Goal: Task Accomplishment & Management: Complete application form

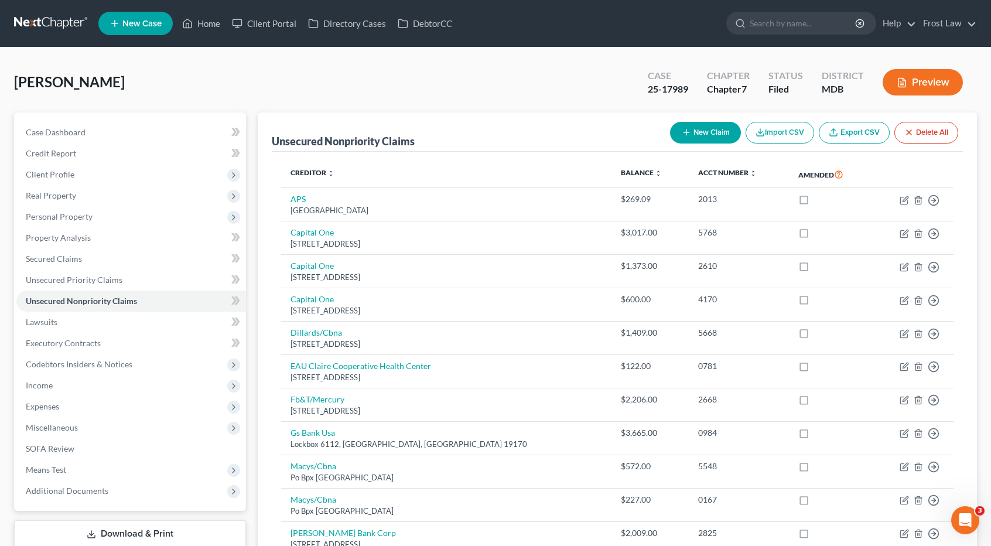
click at [54, 29] on link at bounding box center [51, 23] width 75 height 21
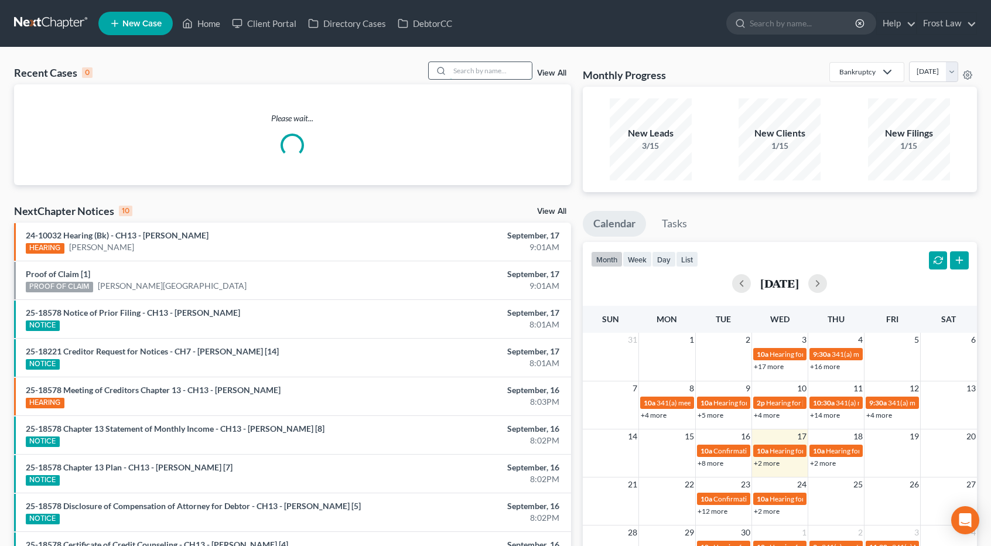
click at [472, 70] on input "search" at bounding box center [491, 70] width 82 height 17
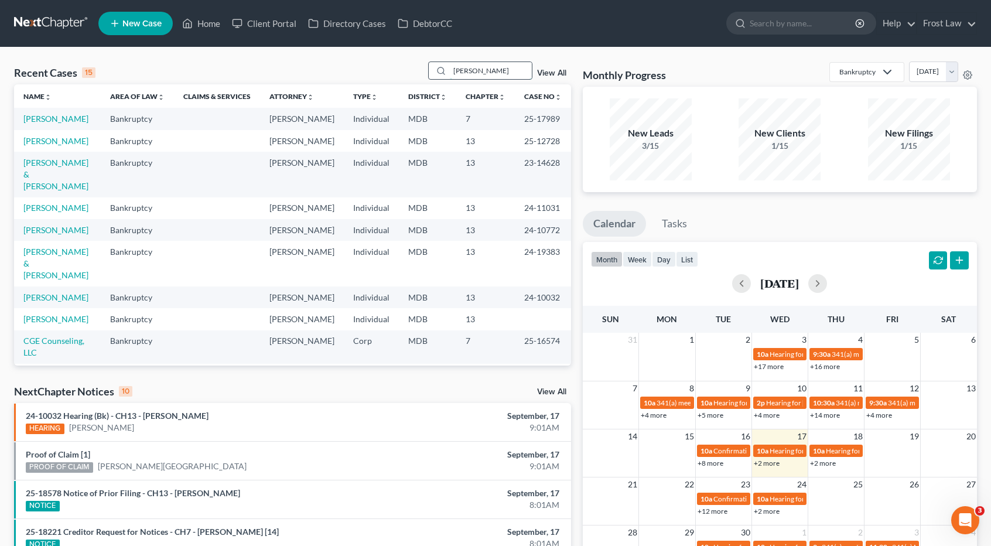
type input "harris"
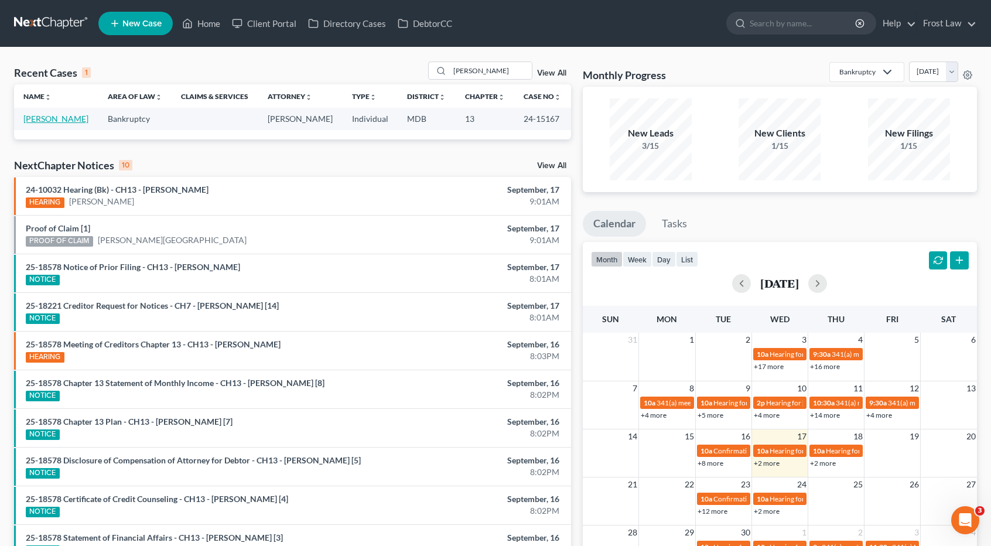
click at [69, 121] on link "Harris, Rosita" at bounding box center [55, 119] width 65 height 10
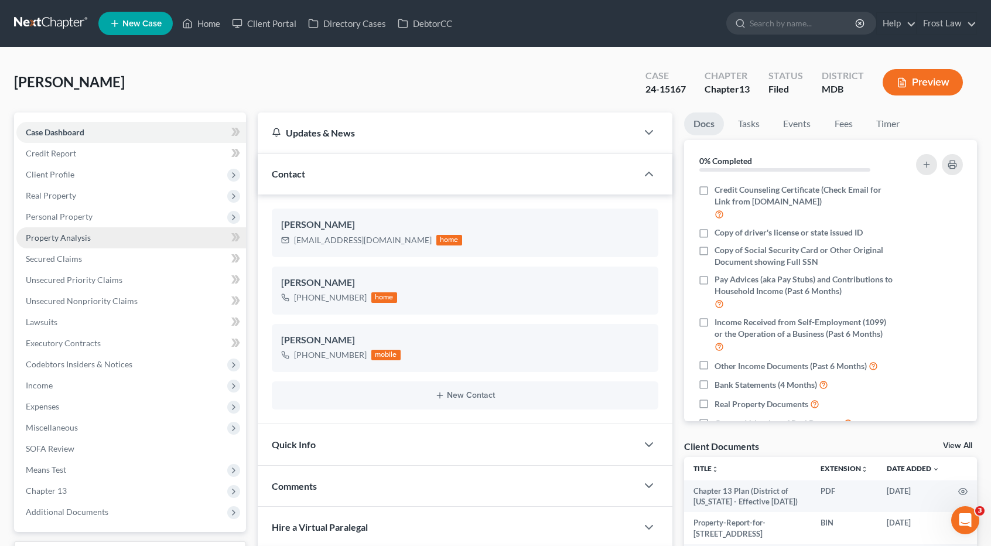
click at [86, 240] on span "Property Analysis" at bounding box center [58, 238] width 65 height 10
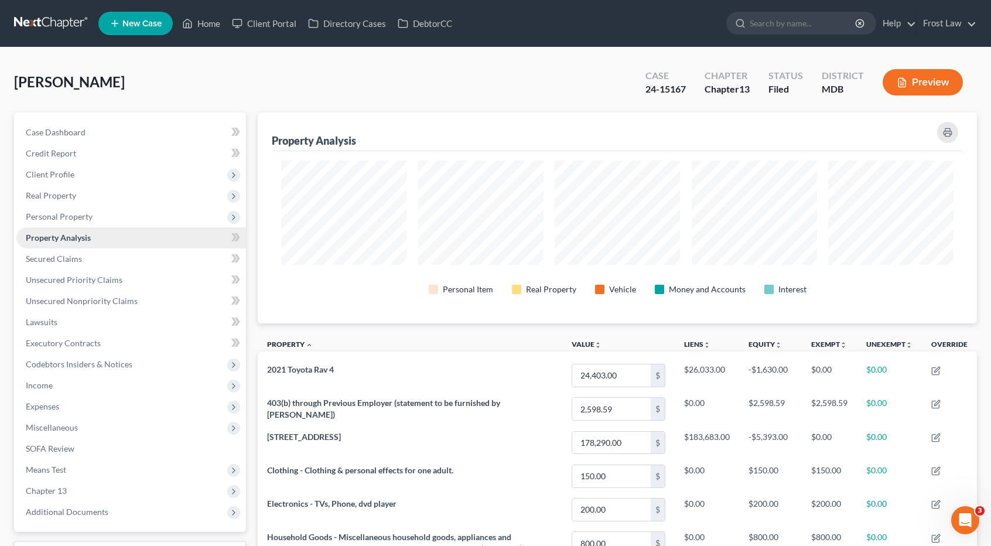
scroll to position [210, 719]
click at [74, 134] on span "Case Dashboard" at bounding box center [56, 132] width 60 height 10
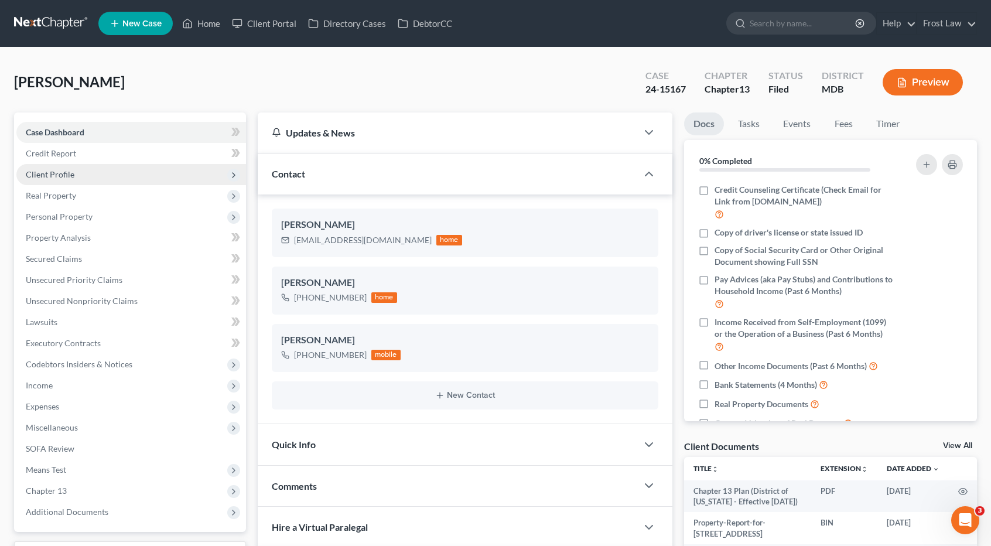
click at [73, 171] on span "Client Profile" at bounding box center [50, 174] width 49 height 10
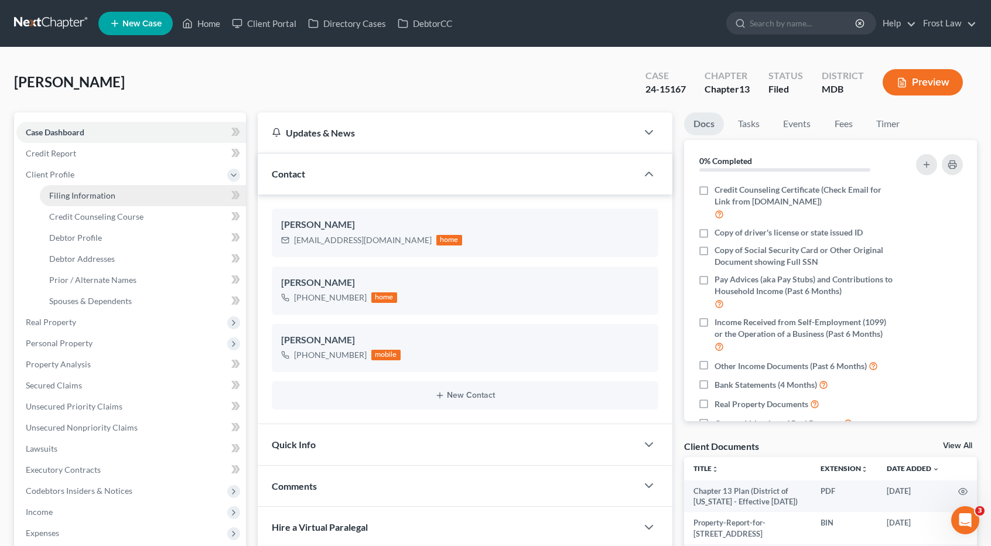
click at [82, 193] on span "Filing Information" at bounding box center [82, 195] width 66 height 10
select select "1"
select select "0"
select select "3"
select select "38"
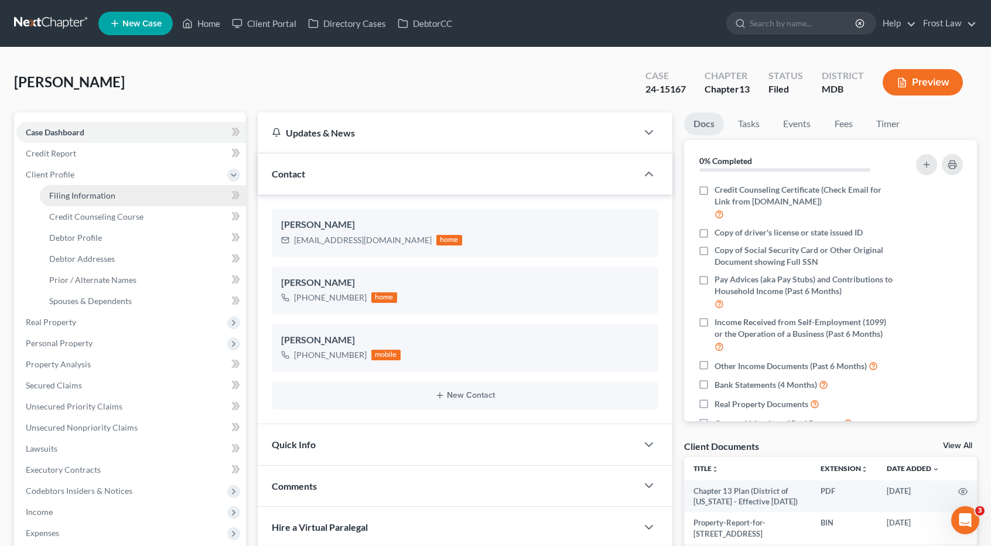
select select "0"
select select "21"
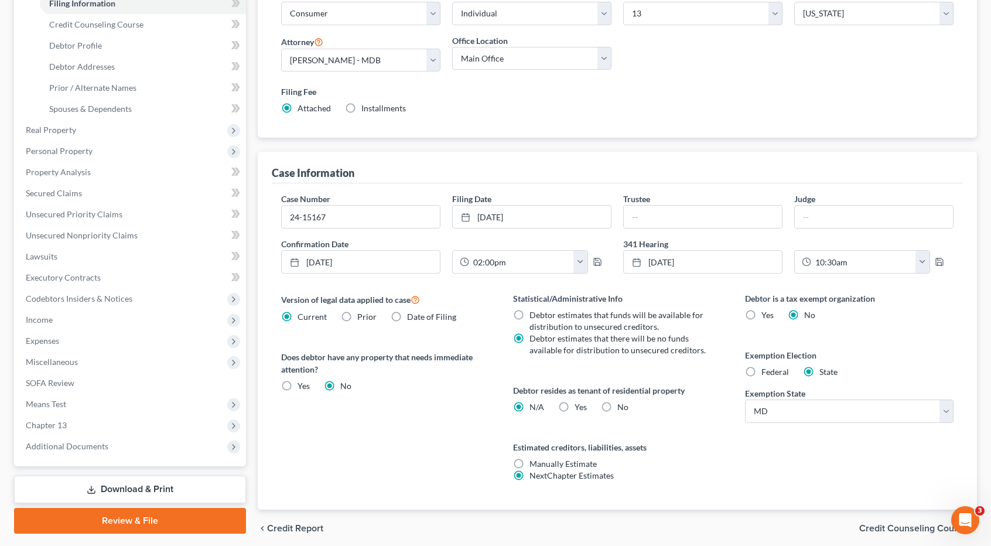
scroll to position [118, 0]
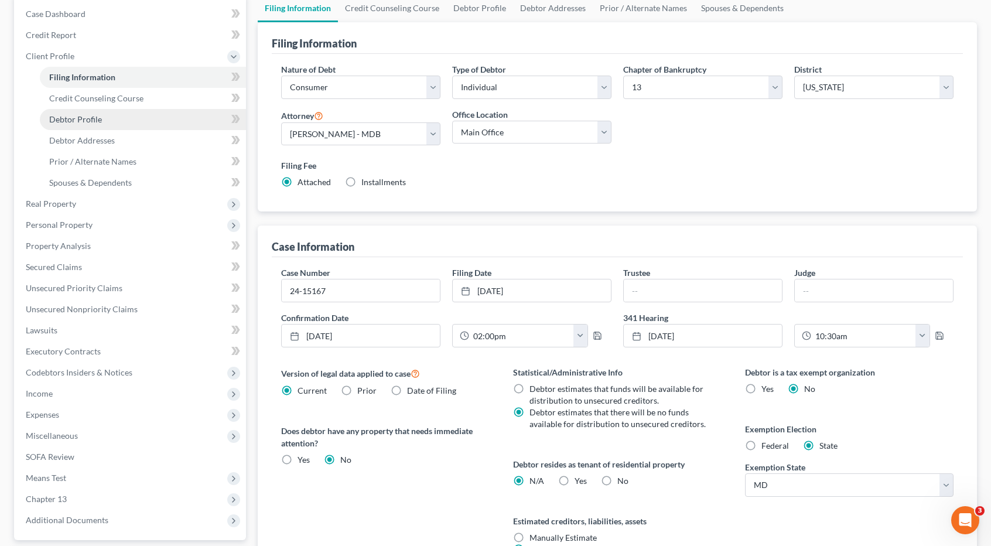
click at [104, 119] on link "Debtor Profile" at bounding box center [143, 119] width 206 height 21
select select "1"
select select "3"
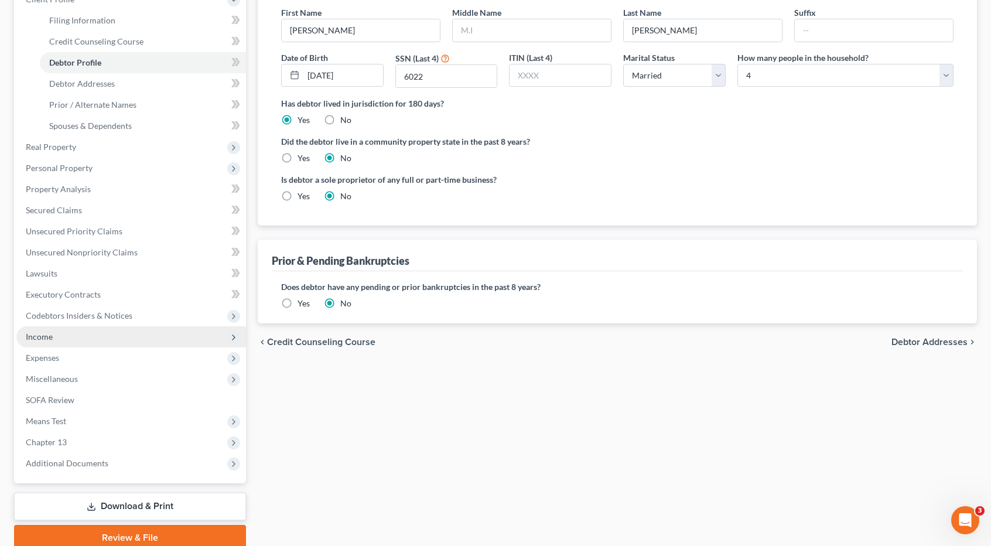
scroll to position [176, 0]
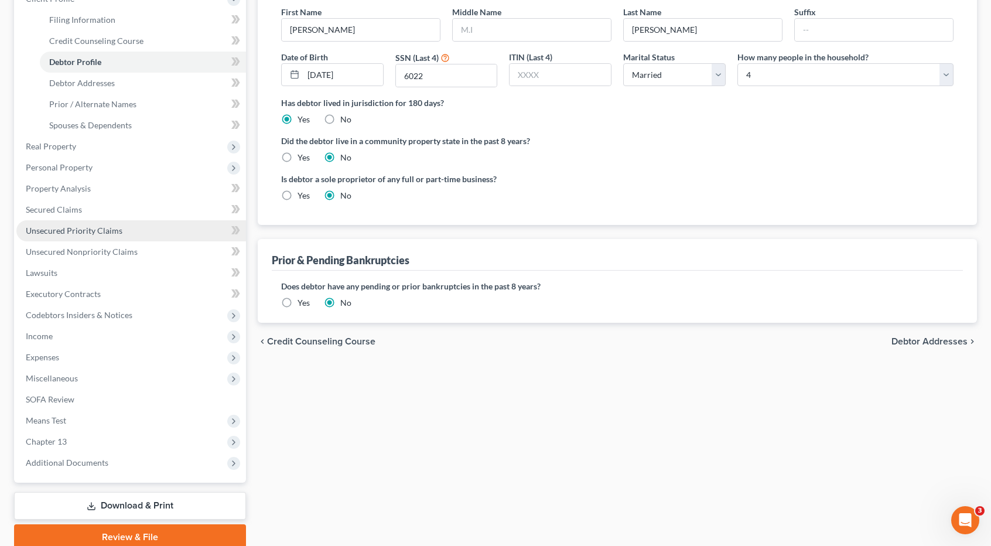
click at [81, 233] on span "Unsecured Priority Claims" at bounding box center [74, 230] width 97 height 10
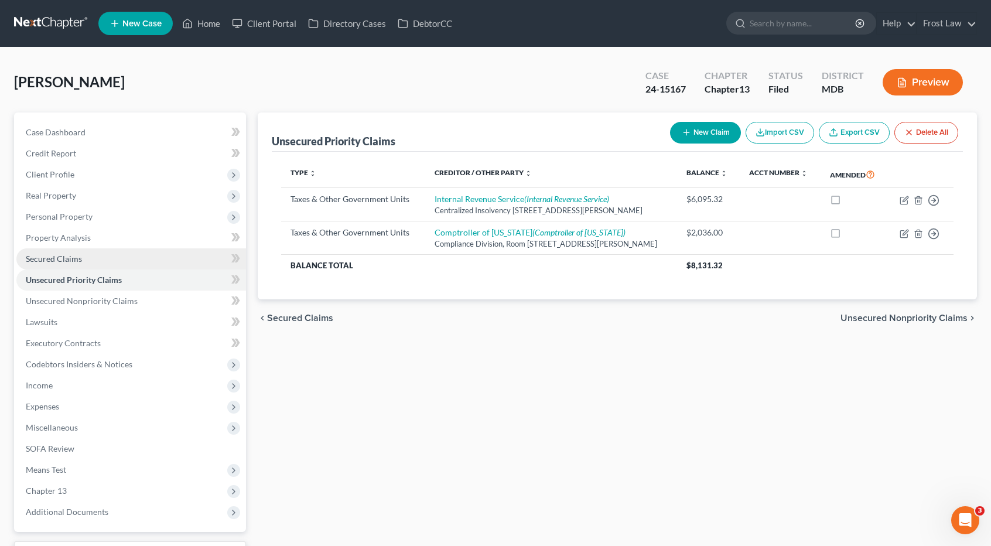
click at [85, 262] on link "Secured Claims" at bounding box center [131, 258] width 230 height 21
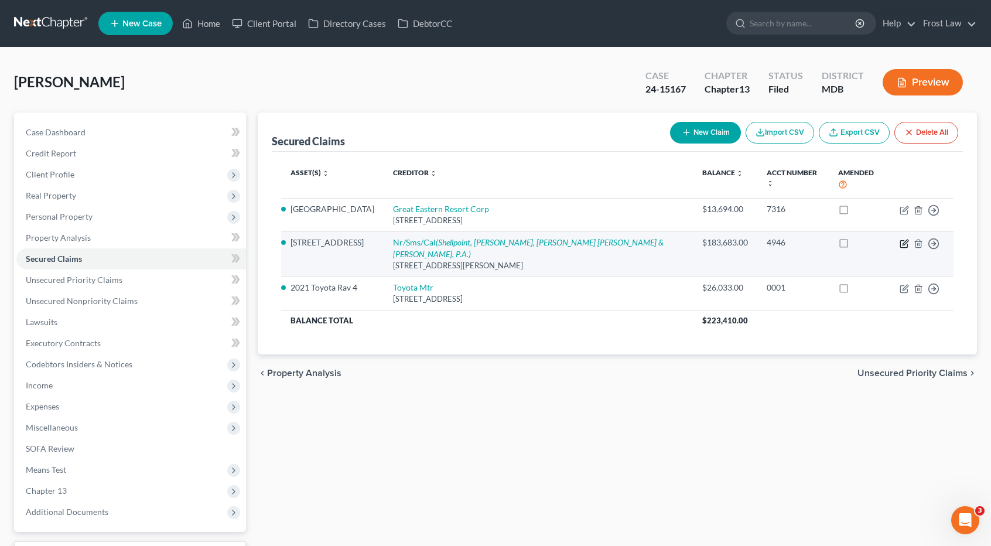
click at [902, 239] on icon "button" at bounding box center [904, 243] width 9 height 9
select select "42"
select select "5"
select select "0"
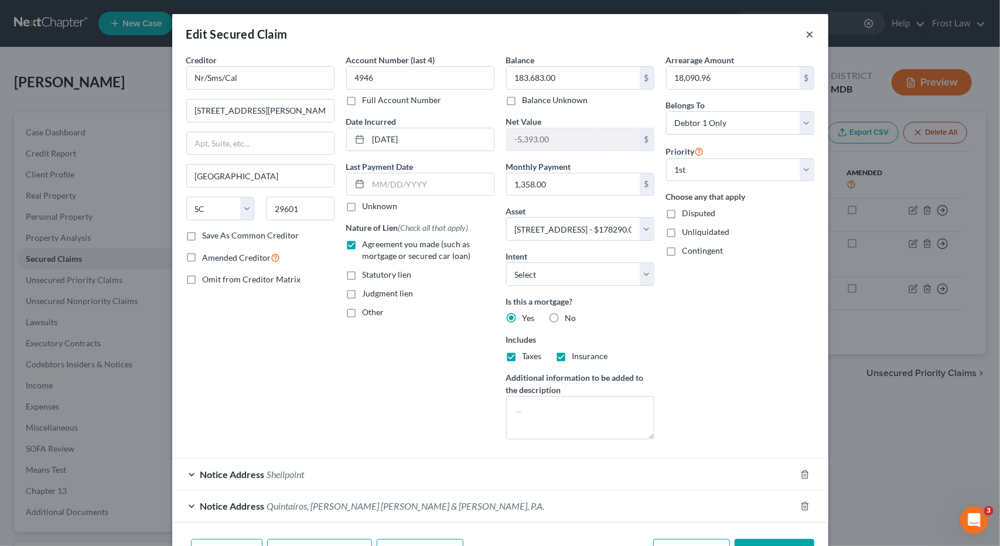
click at [806, 36] on button "×" at bounding box center [810, 34] width 8 height 14
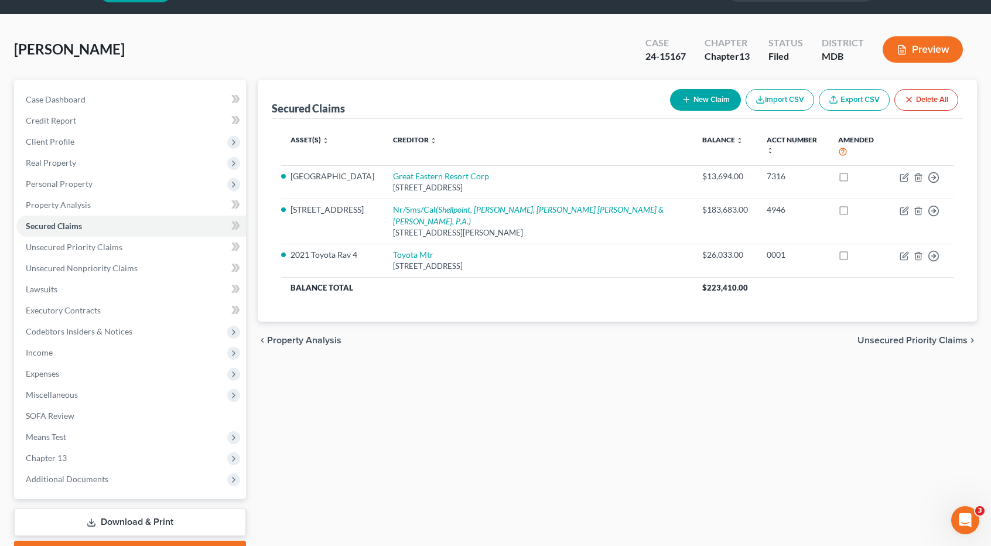
scroll to position [59, 0]
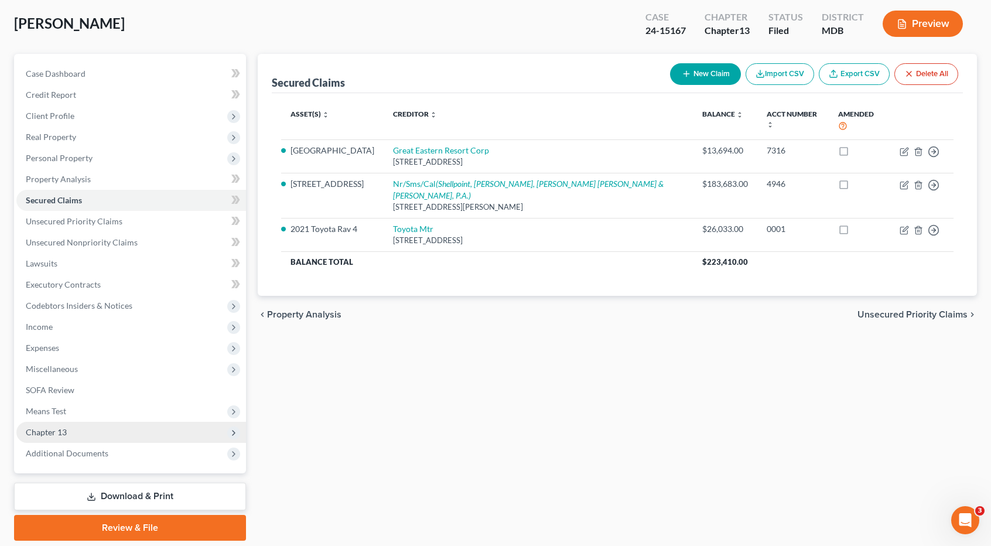
click at [67, 433] on span "Chapter 13" at bounding box center [131, 432] width 230 height 21
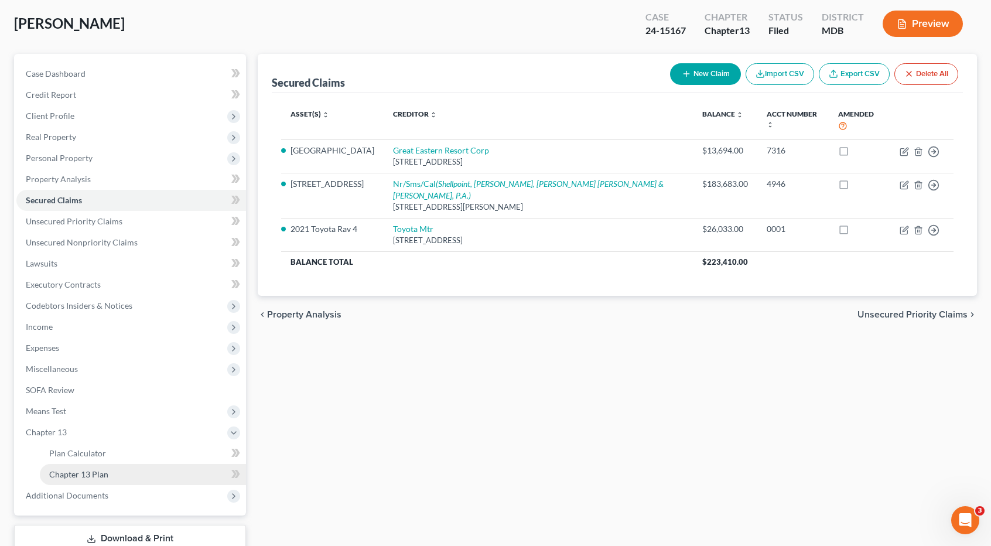
click at [95, 475] on span "Chapter 13 Plan" at bounding box center [78, 474] width 59 height 10
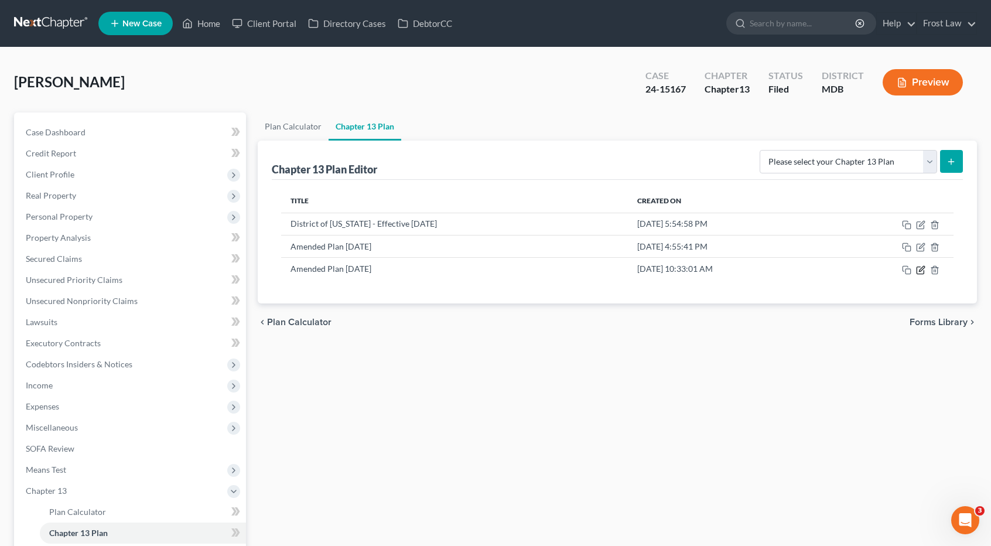
click at [921, 269] on icon "button" at bounding box center [920, 269] width 9 height 9
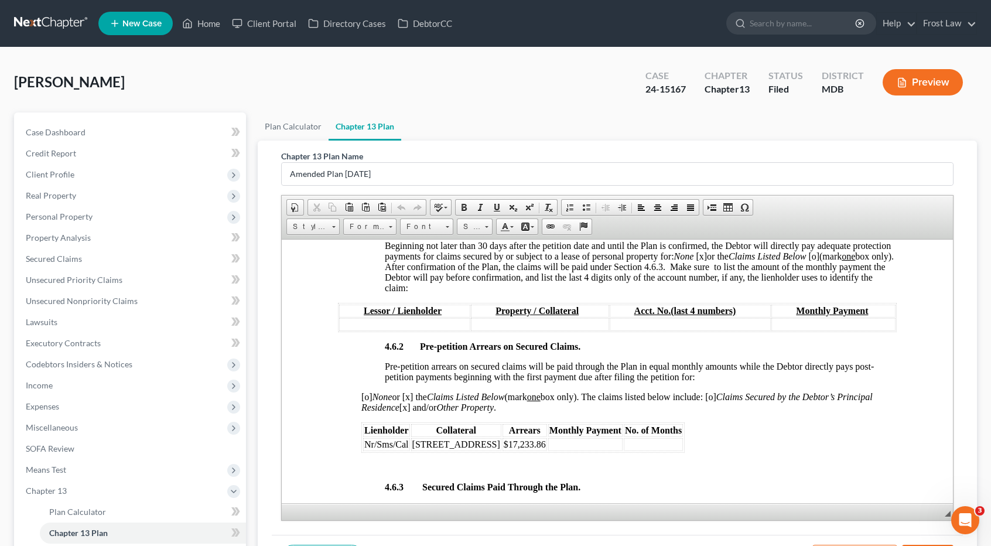
scroll to position [1874, 0]
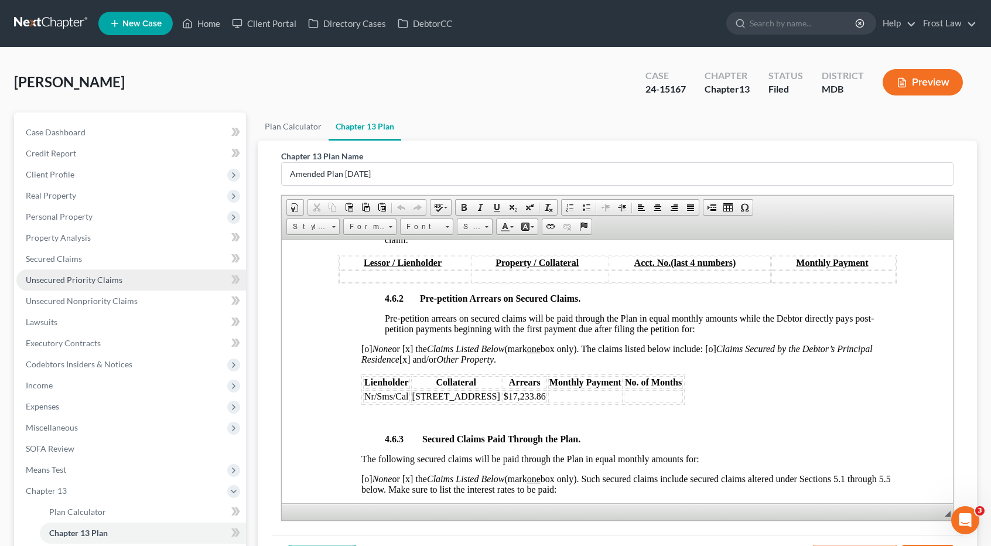
click at [68, 281] on span "Unsecured Priority Claims" at bounding box center [74, 280] width 97 height 10
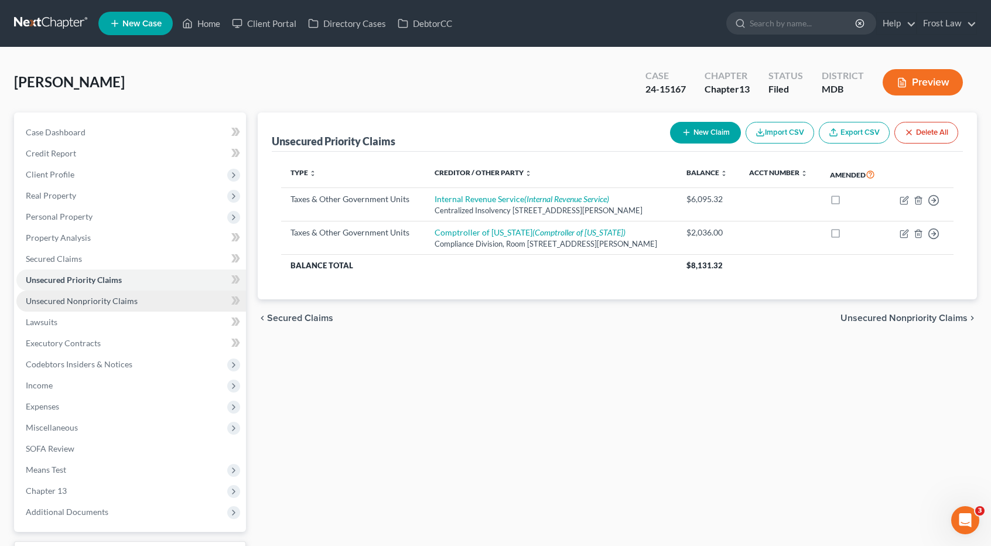
click at [83, 303] on span "Unsecured Nonpriority Claims" at bounding box center [82, 301] width 112 height 10
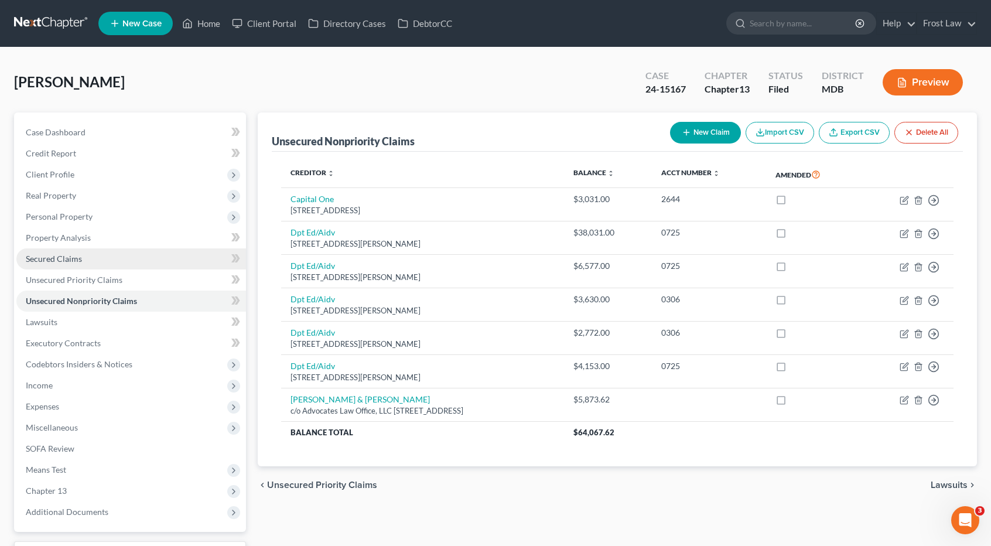
click at [79, 259] on span "Secured Claims" at bounding box center [54, 259] width 56 height 10
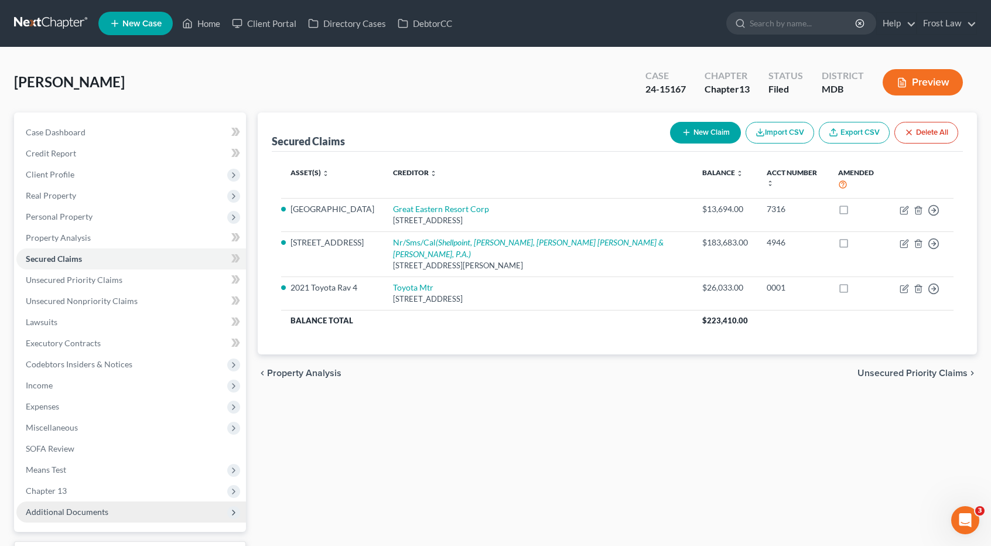
click at [104, 510] on span "Additional Documents" at bounding box center [67, 512] width 83 height 10
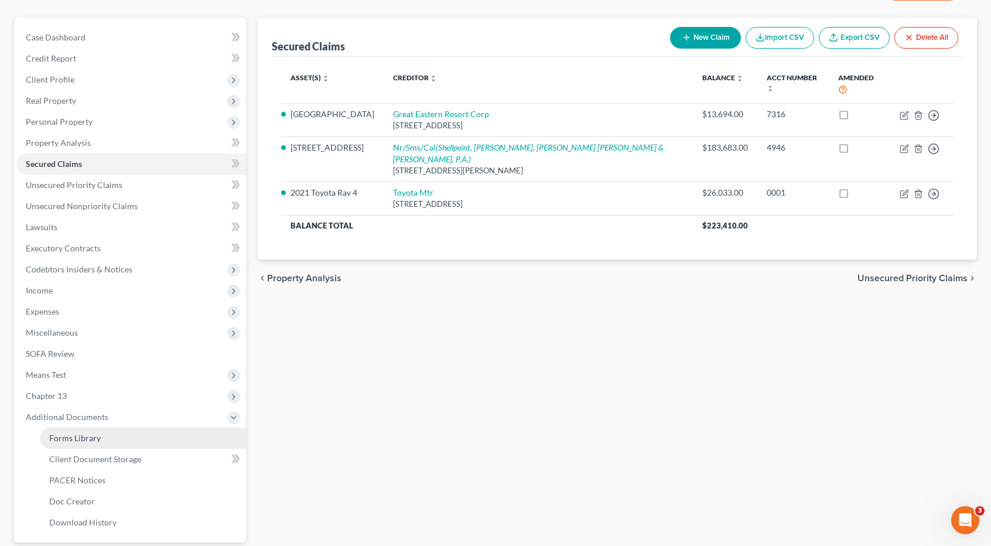
scroll to position [176, 0]
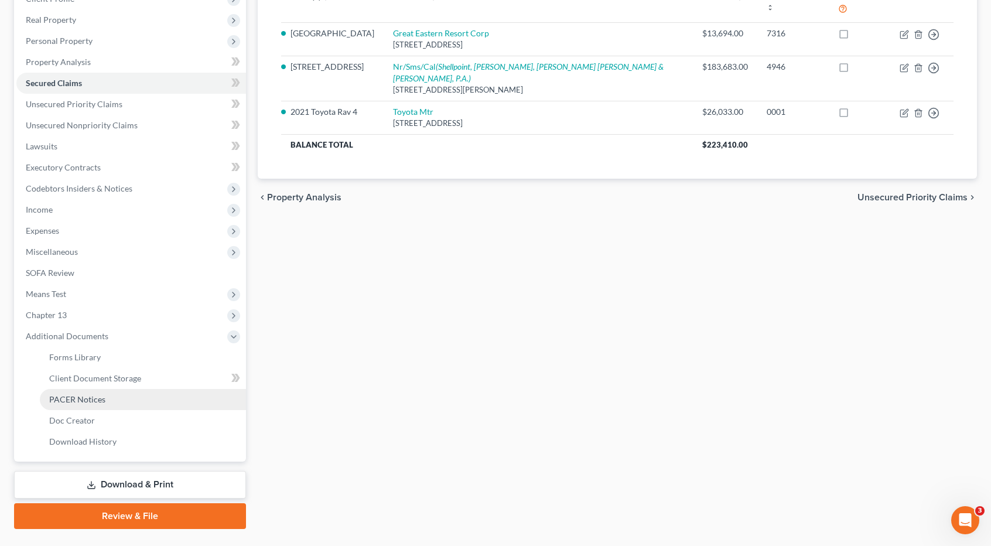
click at [121, 397] on link "PACER Notices" at bounding box center [143, 399] width 206 height 21
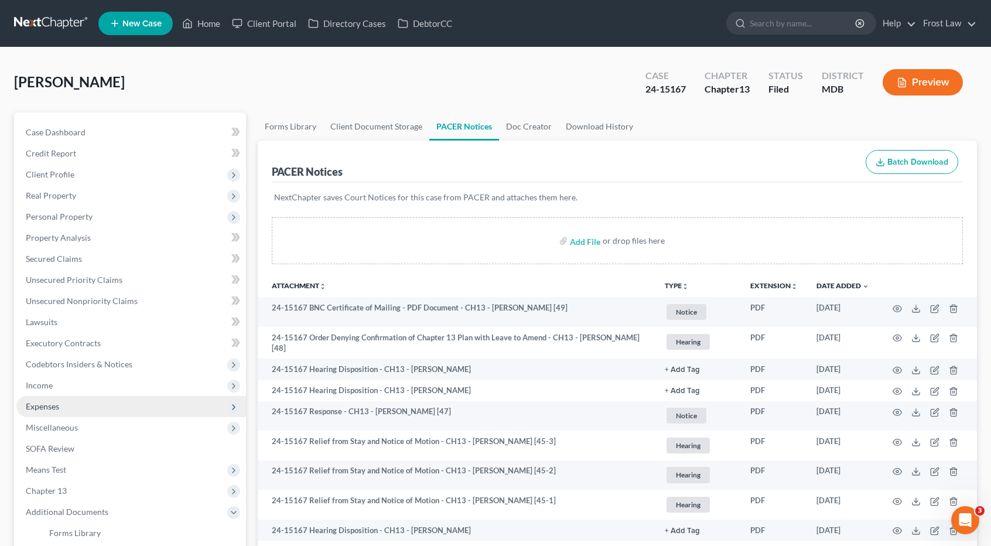
click at [64, 412] on span "Expenses" at bounding box center [131, 406] width 230 height 21
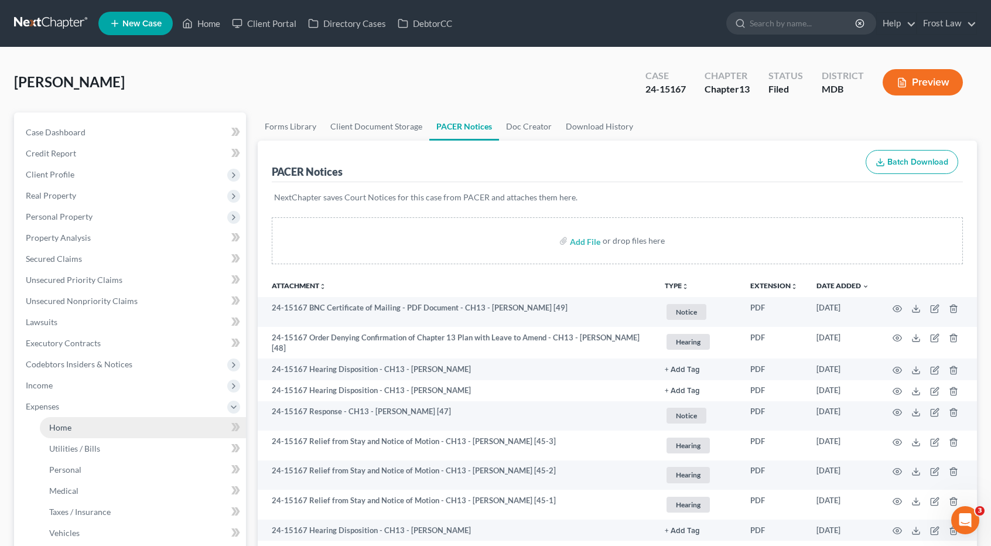
click at [76, 426] on link "Home" at bounding box center [143, 427] width 206 height 21
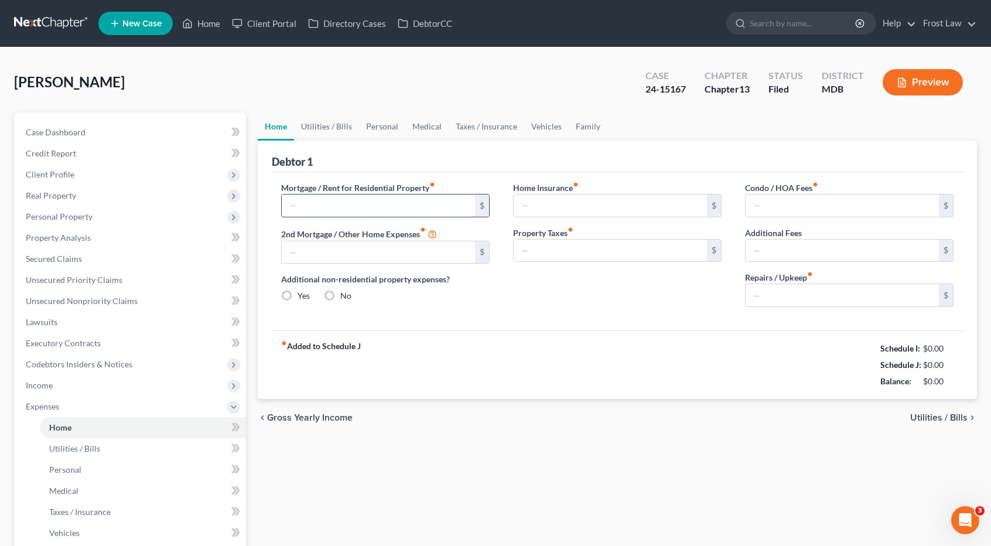
type input "1,358.00"
type input "0.00"
radio input "true"
type input "0.00"
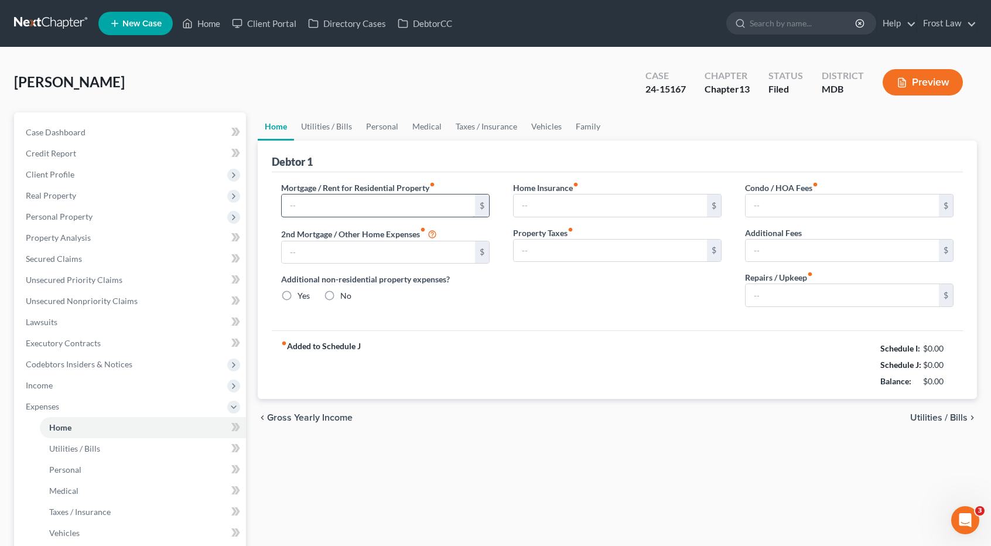
type input "0.00"
type input "100.00"
click at [541, 126] on link "Vehicles" at bounding box center [546, 126] width 45 height 28
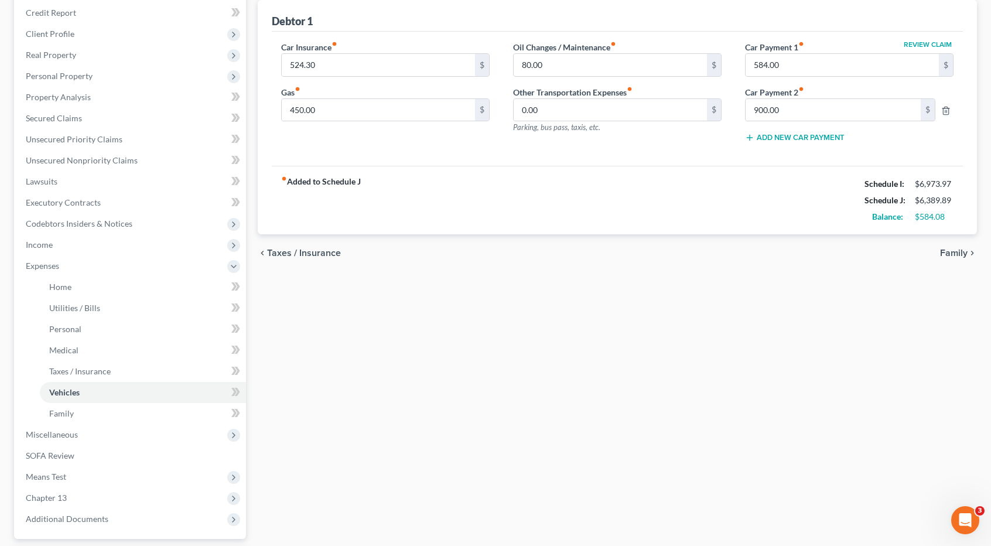
scroll to position [244, 0]
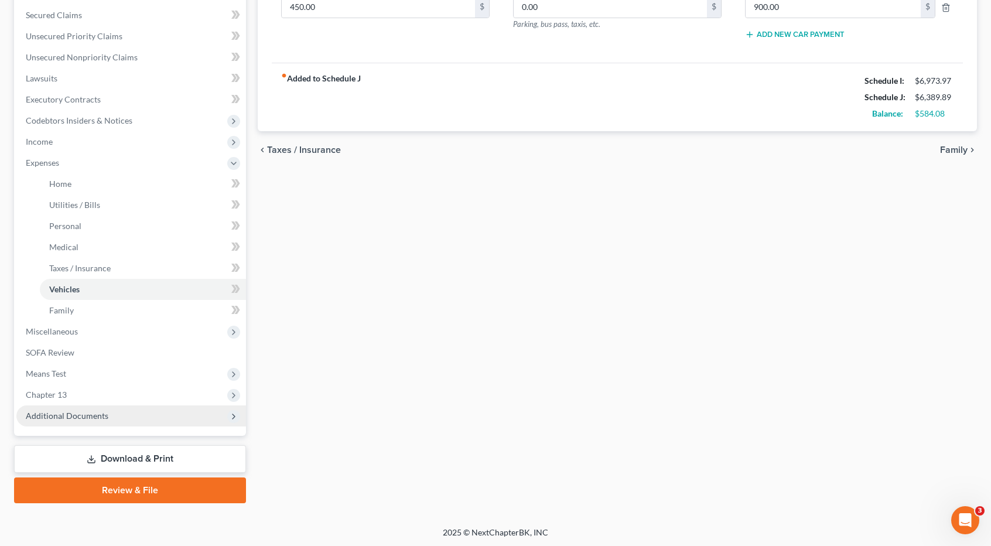
click at [83, 411] on span "Additional Documents" at bounding box center [67, 416] width 83 height 10
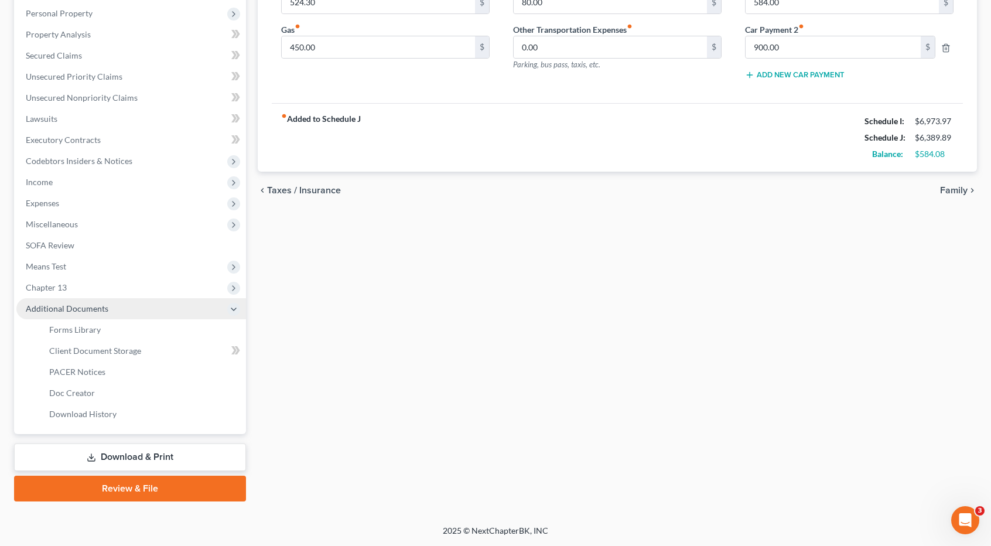
scroll to position [201, 0]
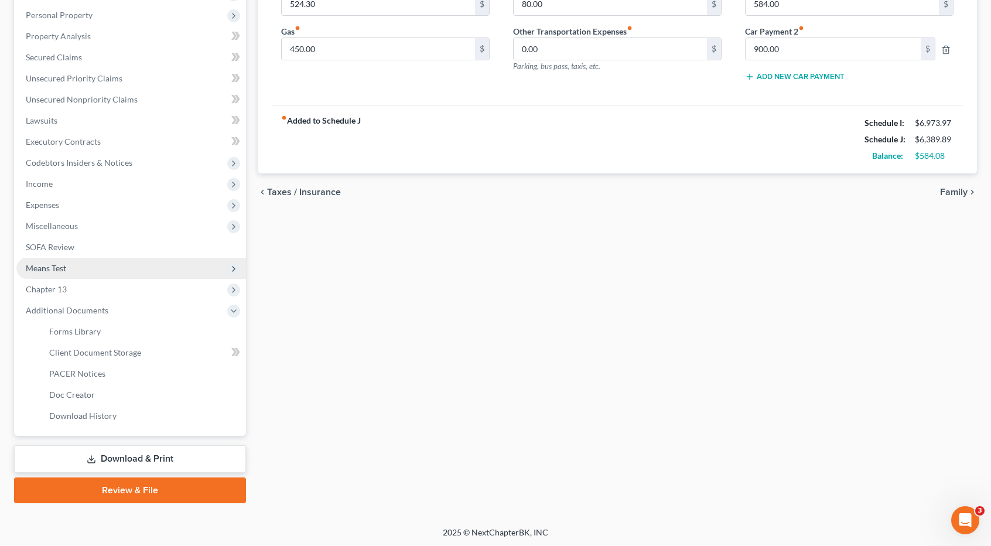
click at [84, 269] on span "Means Test" at bounding box center [131, 268] width 230 height 21
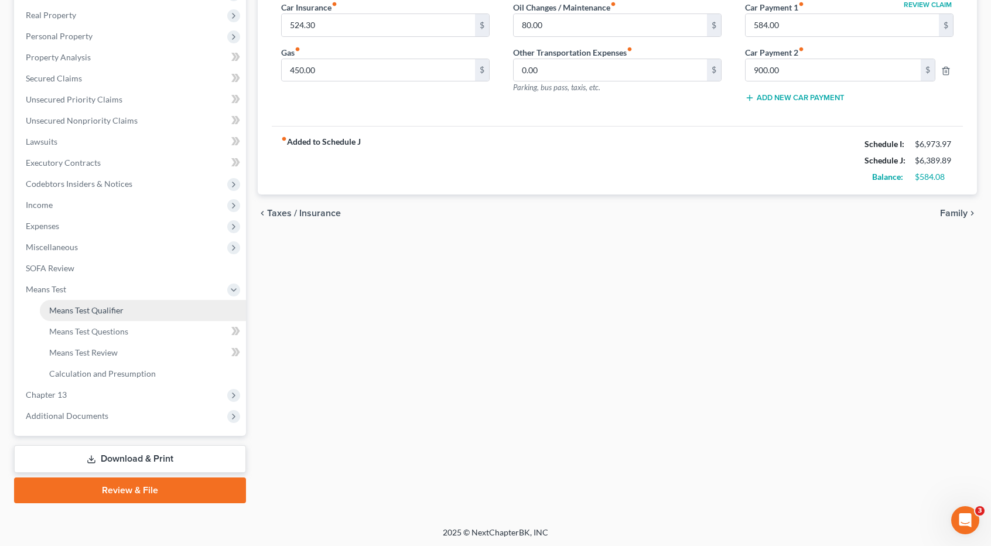
click at [84, 310] on span "Means Test Qualifier" at bounding box center [86, 310] width 74 height 10
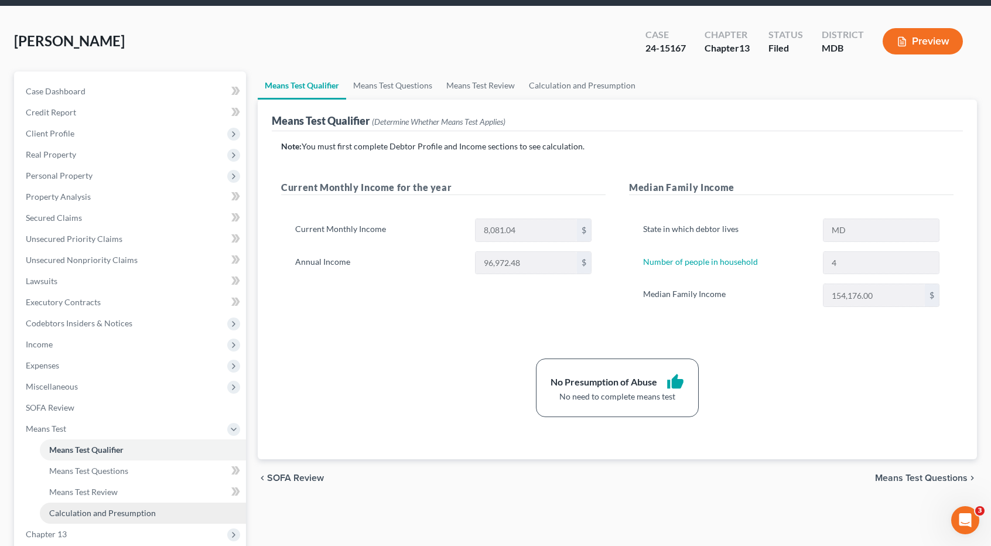
scroll to position [176, 0]
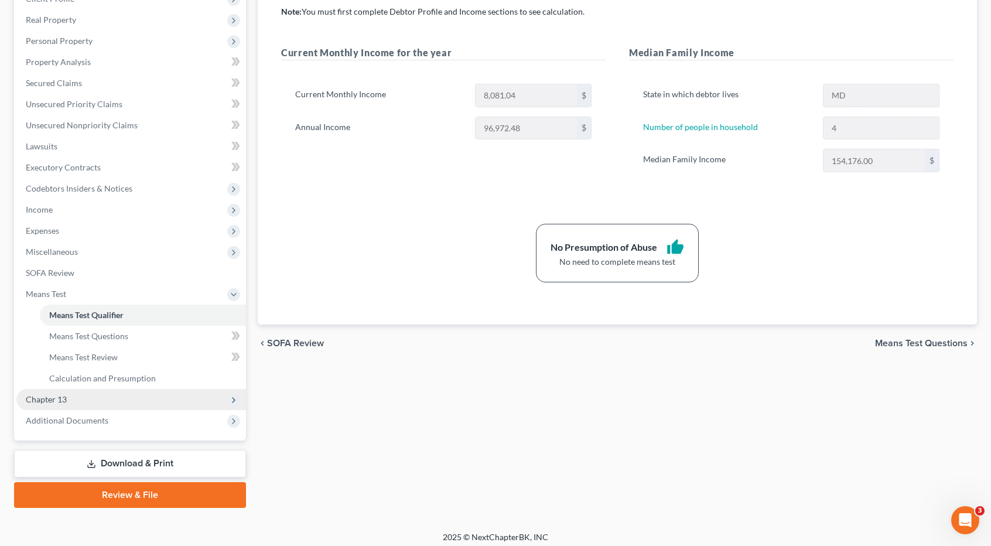
click at [100, 398] on span "Chapter 13" at bounding box center [131, 399] width 230 height 21
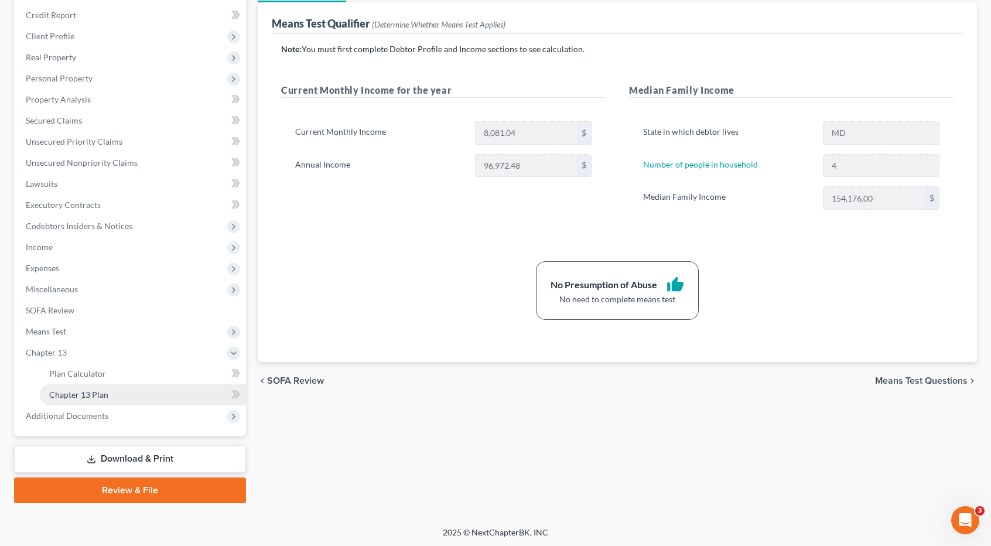
click at [108, 395] on link "Chapter 13 Plan" at bounding box center [143, 394] width 206 height 21
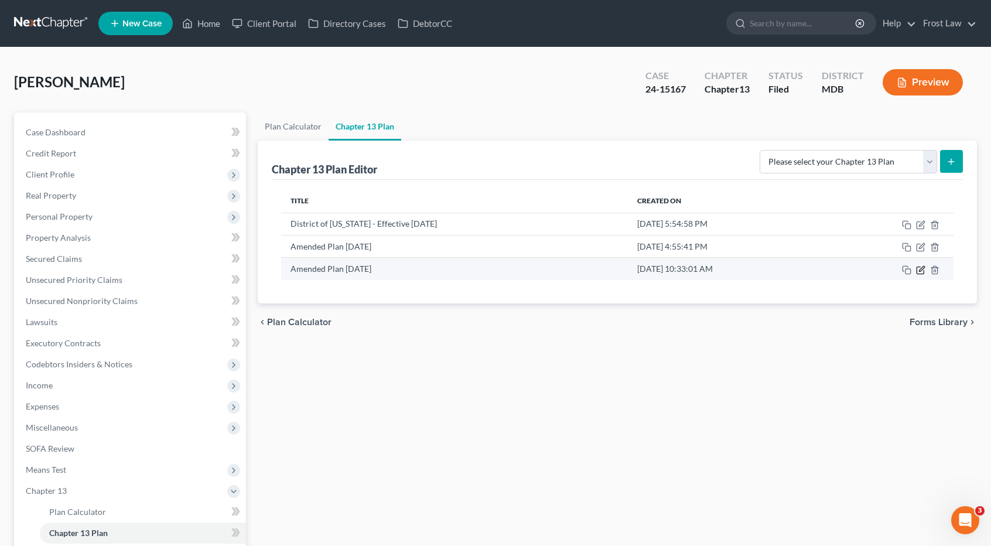
click at [921, 272] on icon "button" at bounding box center [920, 269] width 7 height 7
